Goal: Transaction & Acquisition: Book appointment/travel/reservation

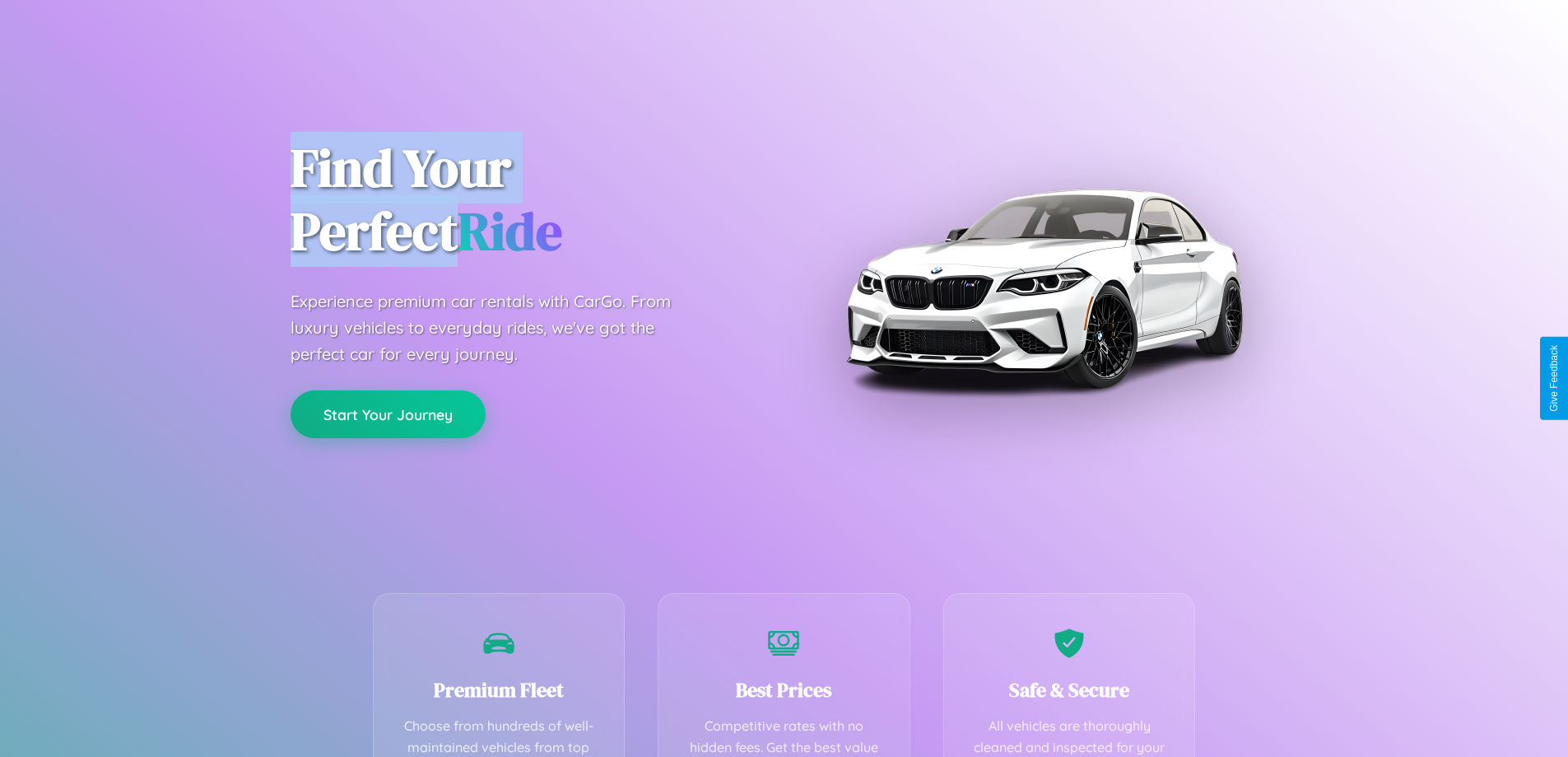
click at [388, 415] on button "Start Your Journey" at bounding box center [388, 414] width 195 height 48
click at [388, 413] on button "Start Your Journey" at bounding box center [388, 414] width 195 height 48
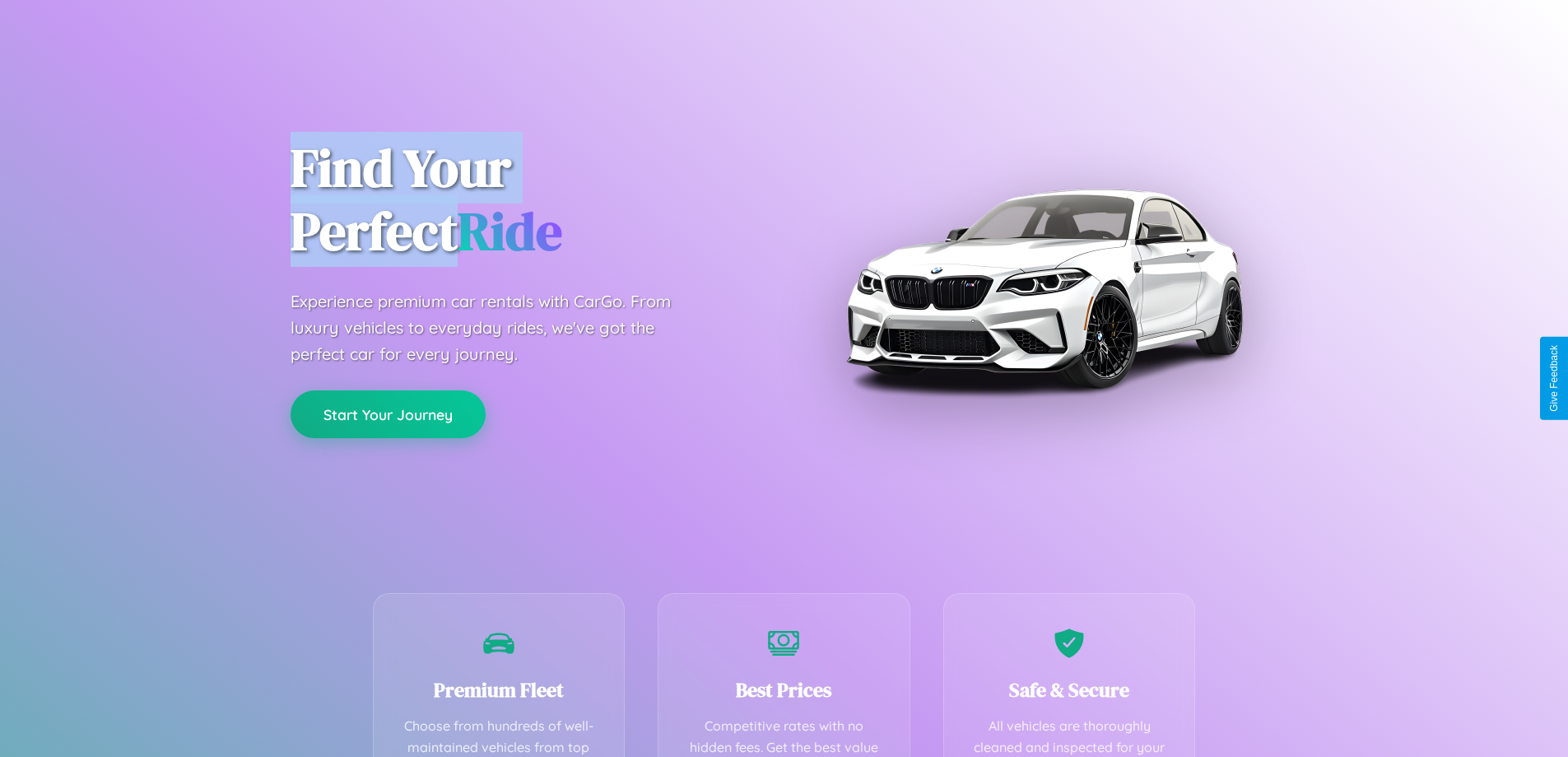
click at [388, 413] on button "Start Your Journey" at bounding box center [388, 414] width 195 height 48
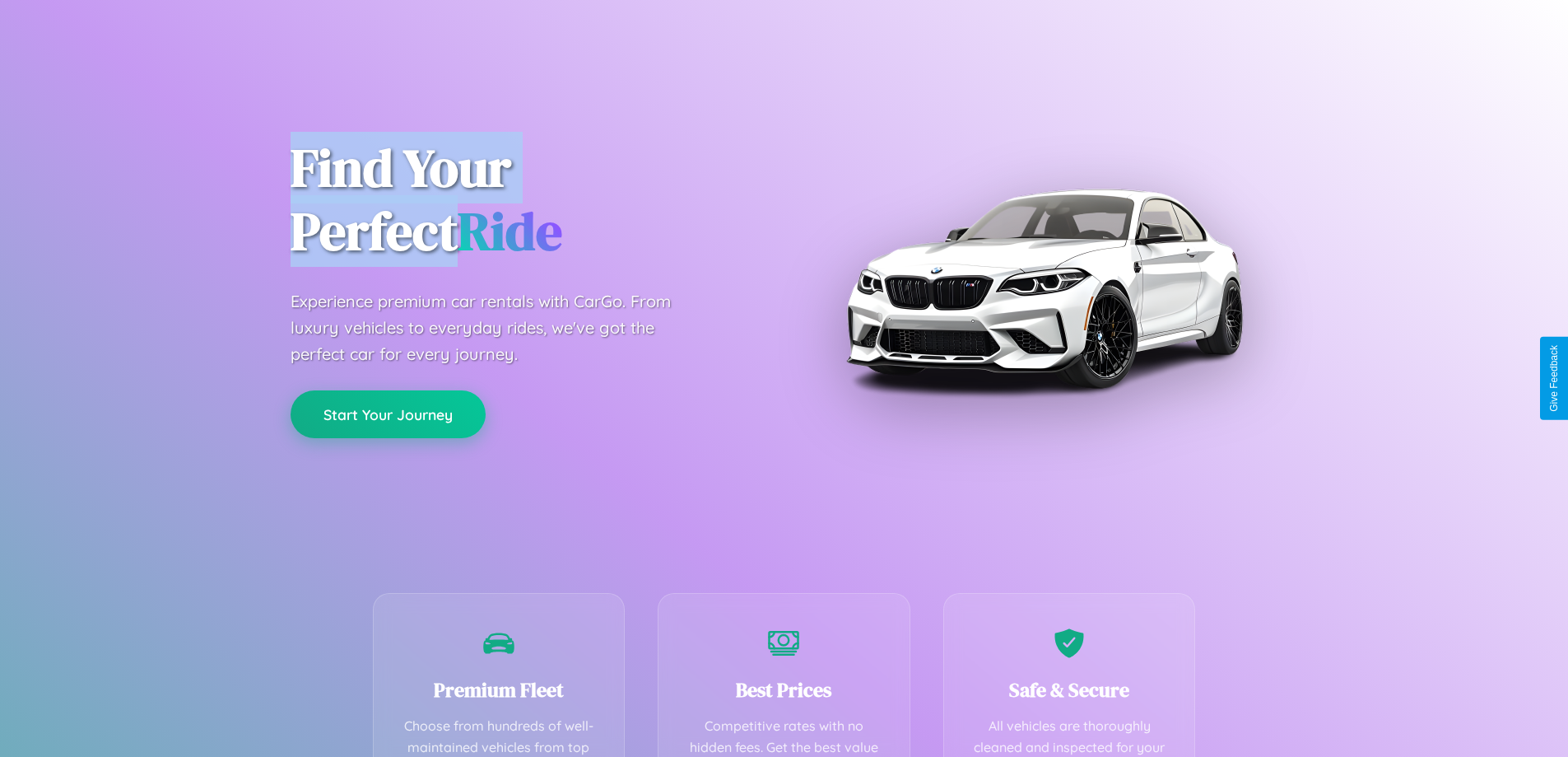
click at [388, 413] on button "Start Your Journey" at bounding box center [388, 414] width 195 height 48
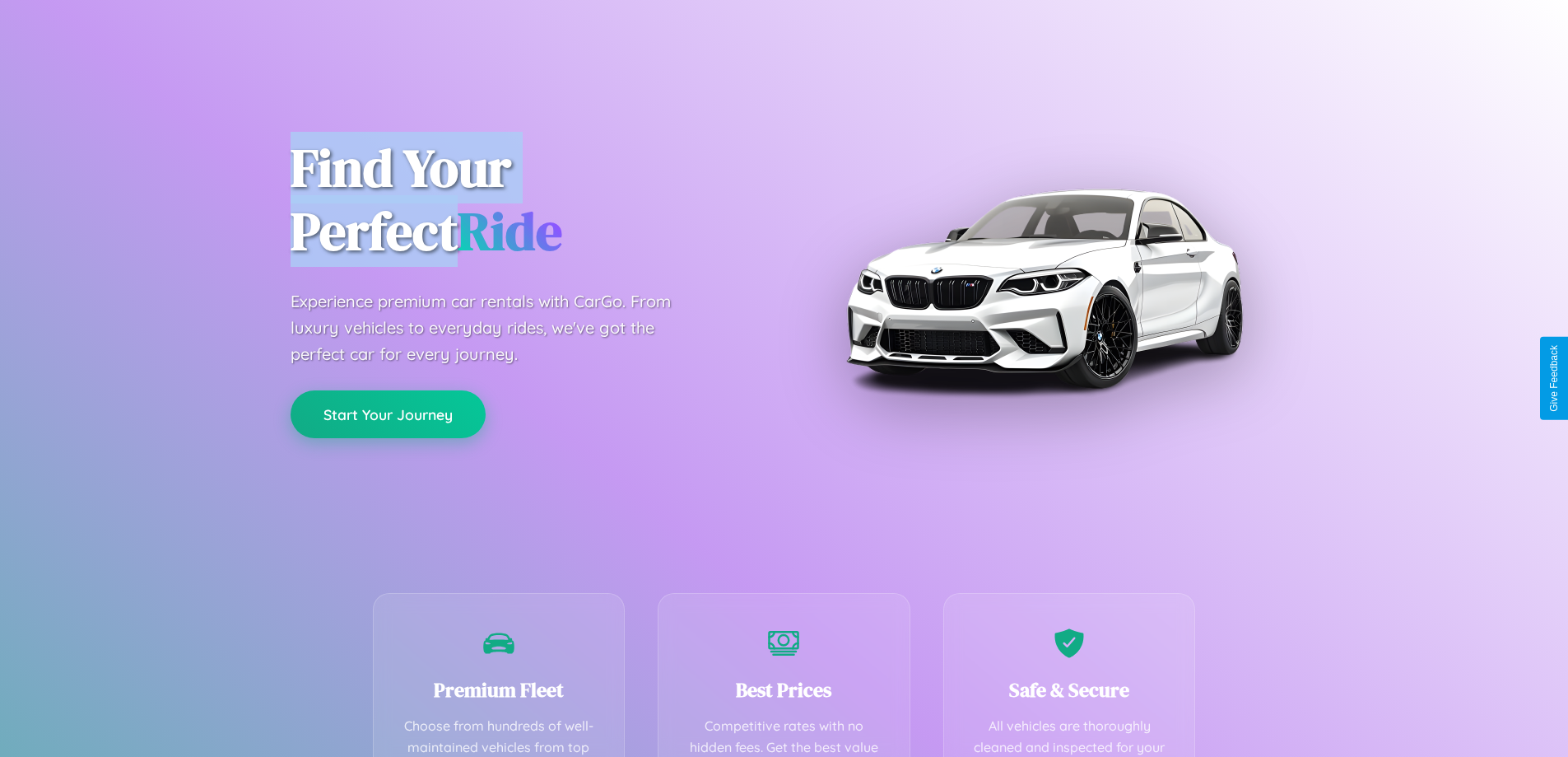
click at [388, 413] on button "Start Your Journey" at bounding box center [388, 414] width 195 height 48
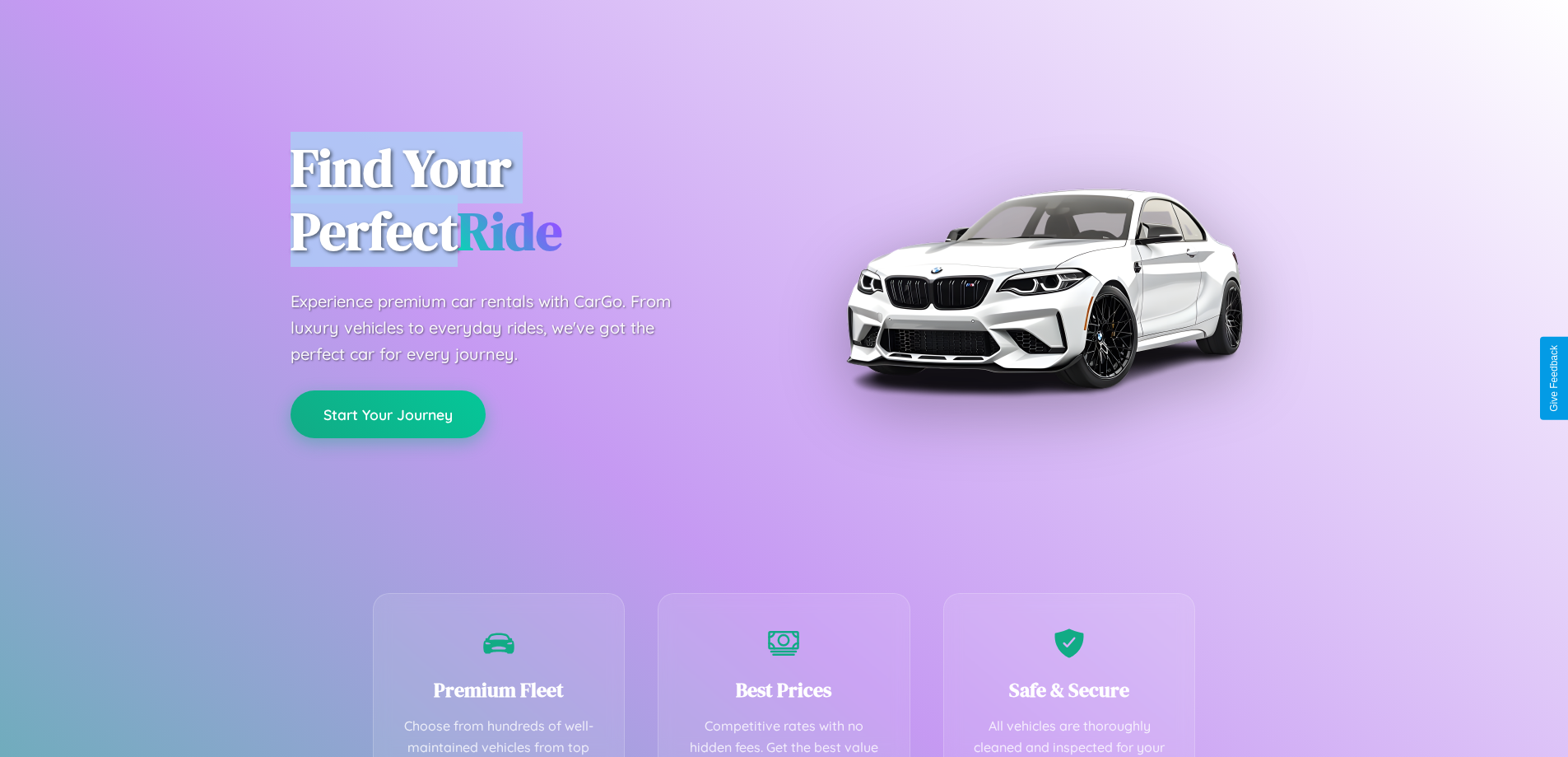
click at [388, 413] on button "Start Your Journey" at bounding box center [388, 414] width 195 height 48
